Goal: Information Seeking & Learning: Learn about a topic

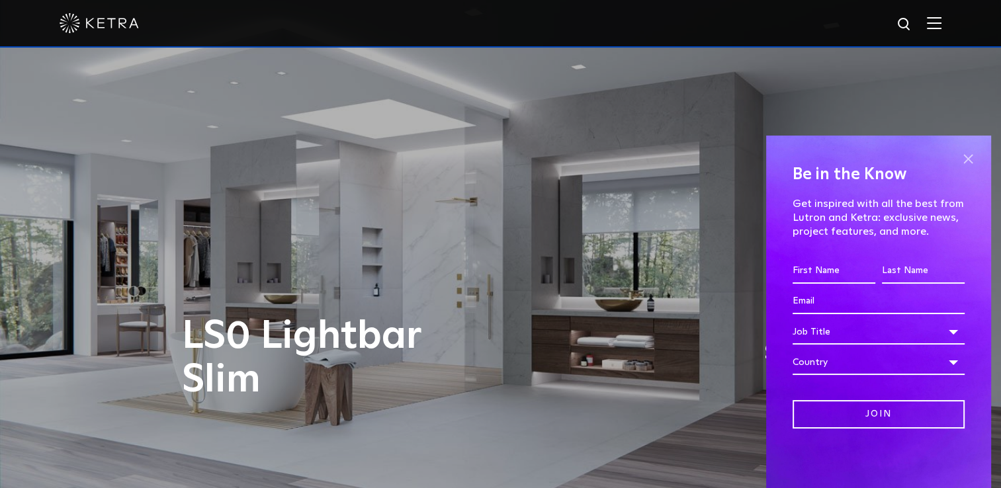
click at [974, 150] on span at bounding box center [968, 159] width 20 height 20
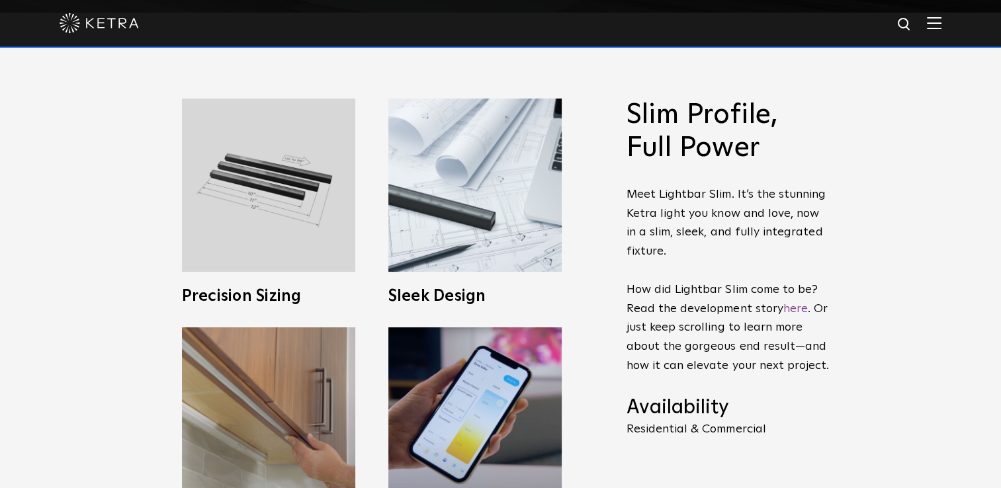
scroll to position [478, 0]
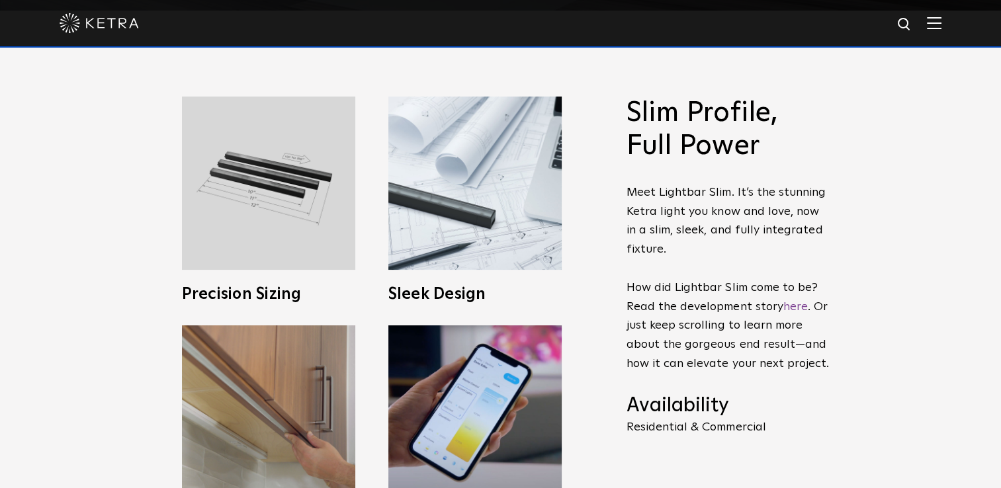
click at [954, 29] on div at bounding box center [500, 24] width 1001 height 48
click at [928, 27] on div at bounding box center [501, 23] width 882 height 46
click at [942, 23] on img at bounding box center [934, 23] width 15 height 13
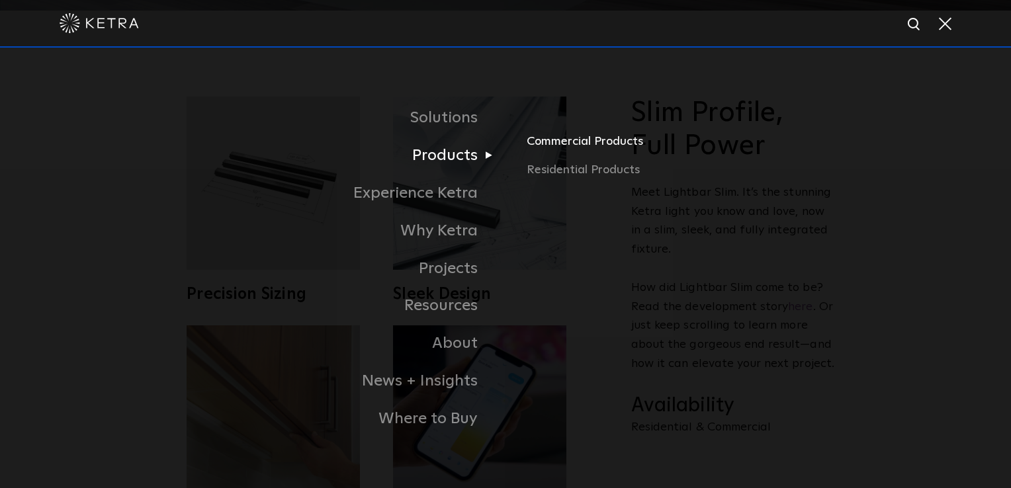
click at [552, 137] on link "Commercial Products" at bounding box center [682, 146] width 310 height 29
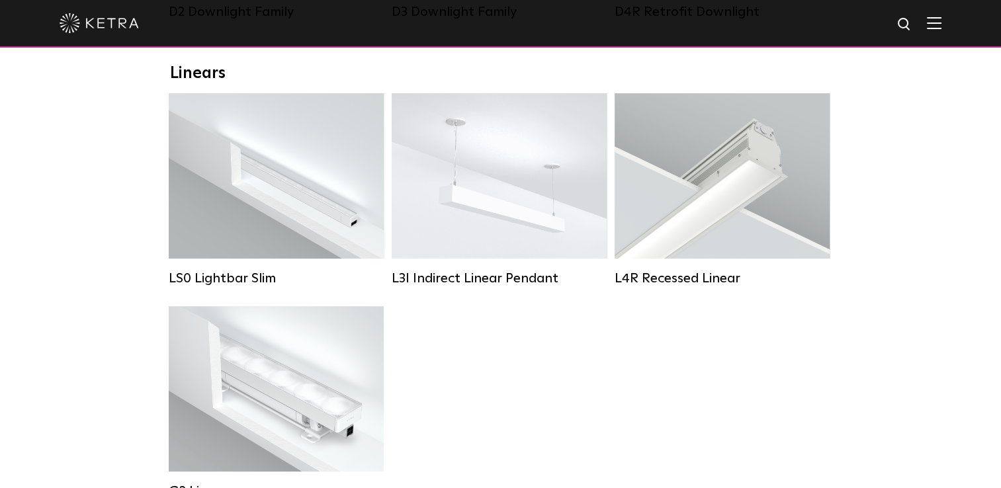
scroll to position [466, 0]
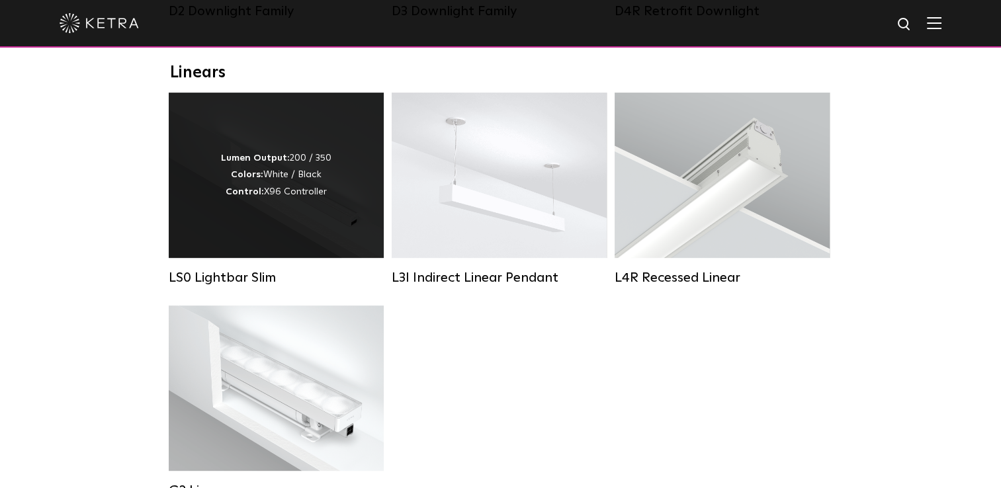
click at [307, 242] on div "Lumen Output: 200 / 350 Colors: White / Black Control: X96 Controller" at bounding box center [276, 175] width 215 height 165
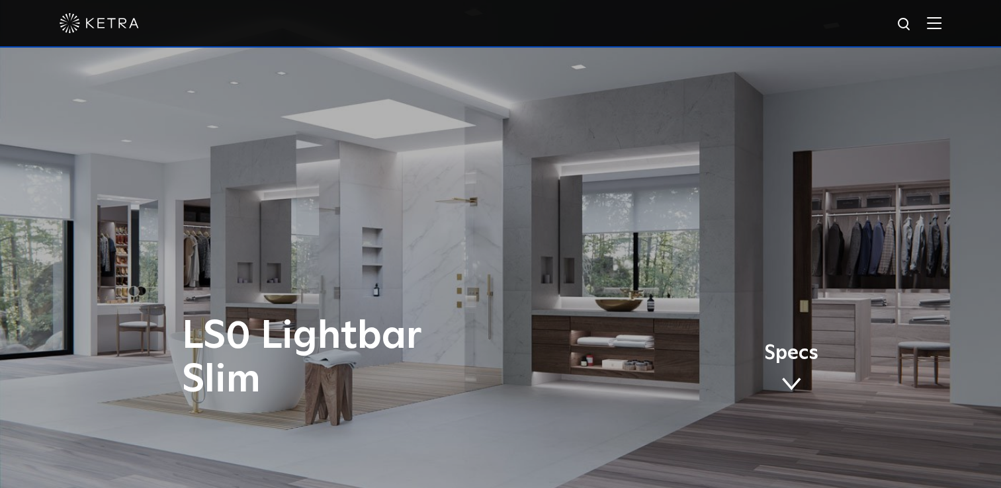
click at [942, 17] on div at bounding box center [501, 23] width 882 height 46
click at [937, 23] on img at bounding box center [934, 23] width 15 height 13
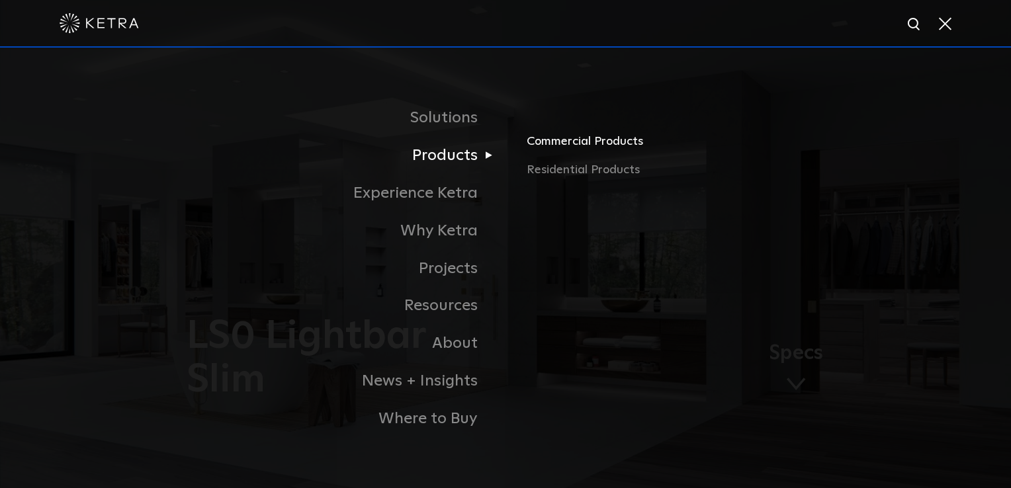
click at [565, 136] on link "Commercial Products" at bounding box center [682, 146] width 310 height 29
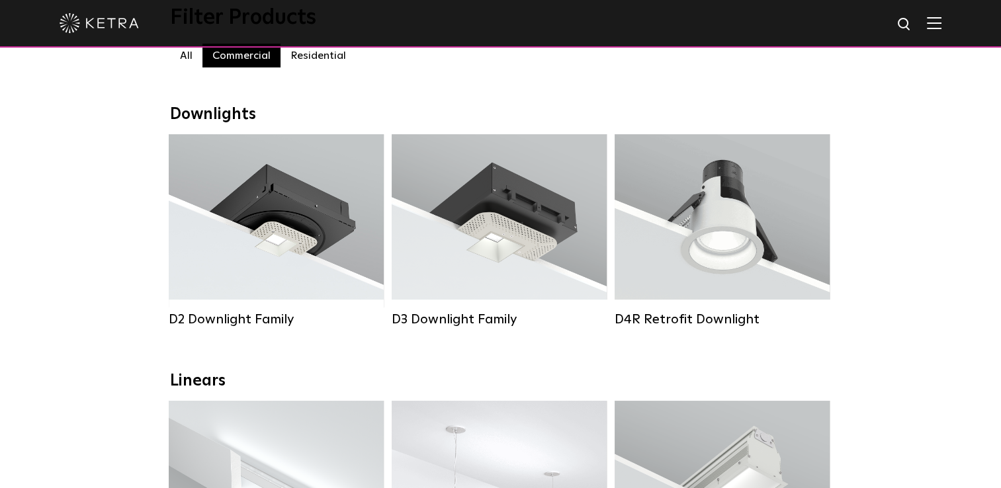
scroll to position [156, 0]
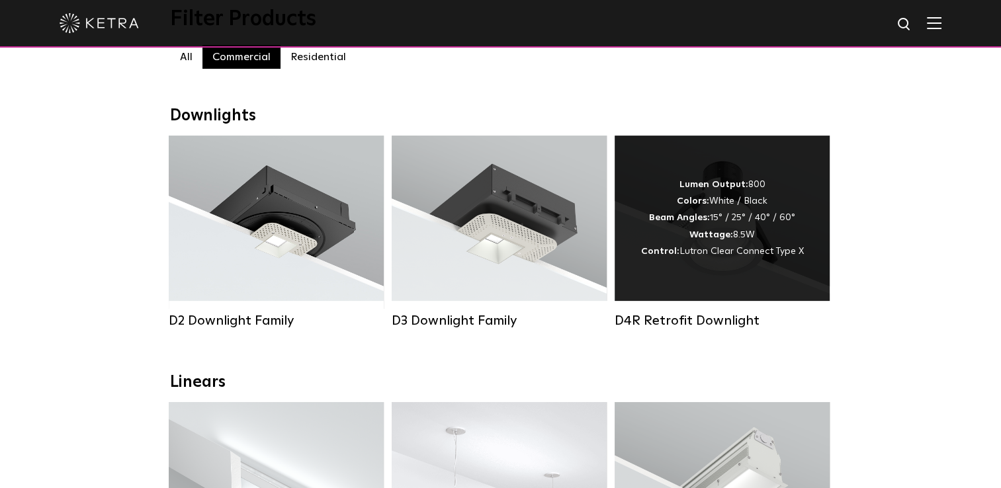
click at [696, 151] on div "Lumen Output: 800 Colors: White / Black Beam Angles: 15° / 25° / 40° / 60° Watt…" at bounding box center [722, 218] width 215 height 165
